Goal: Download file/media

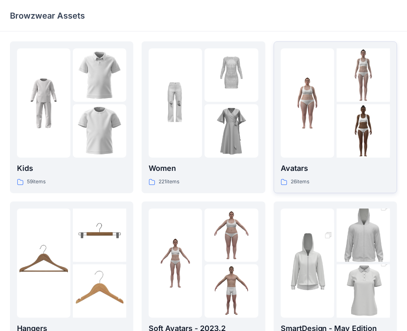
click at [327, 69] on div at bounding box center [307, 102] width 53 height 109
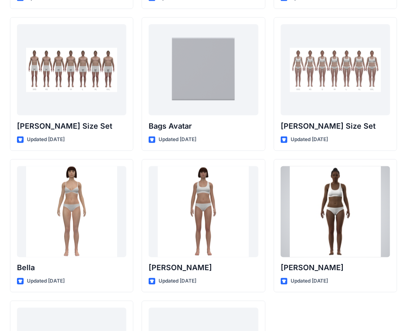
scroll to position [986, 0]
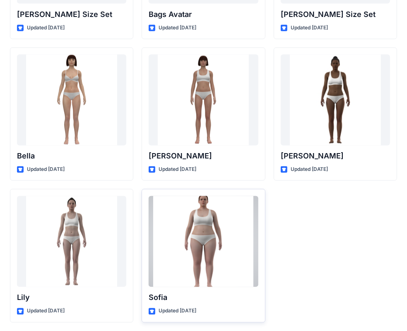
click at [204, 255] on div at bounding box center [203, 241] width 109 height 91
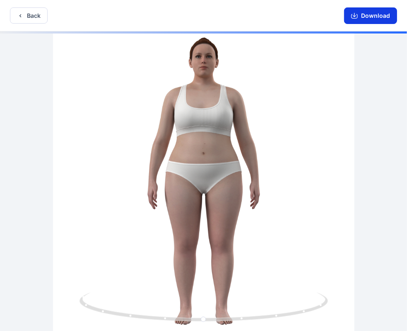
click at [373, 17] on button "Download" at bounding box center [370, 15] width 53 height 17
